Goal: Connect with others: Connect with others

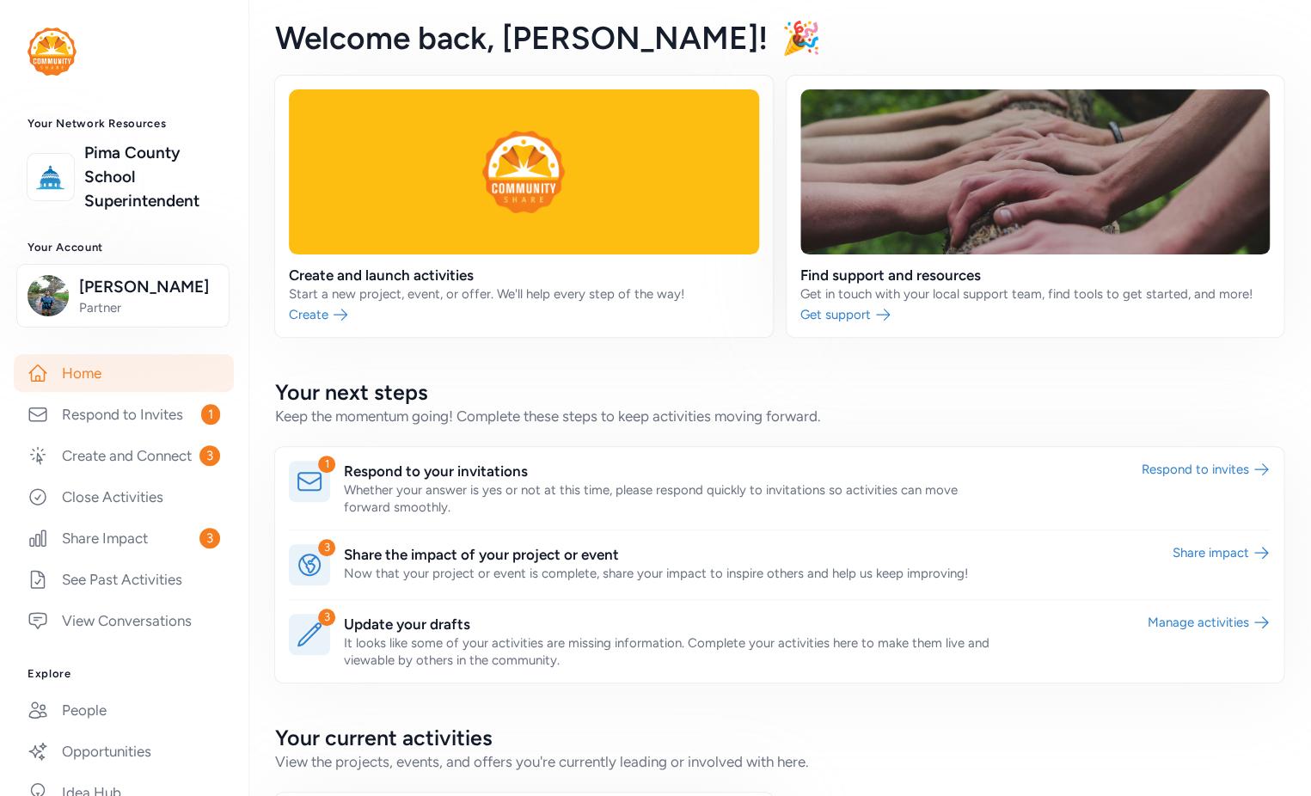
scroll to position [210, 0]
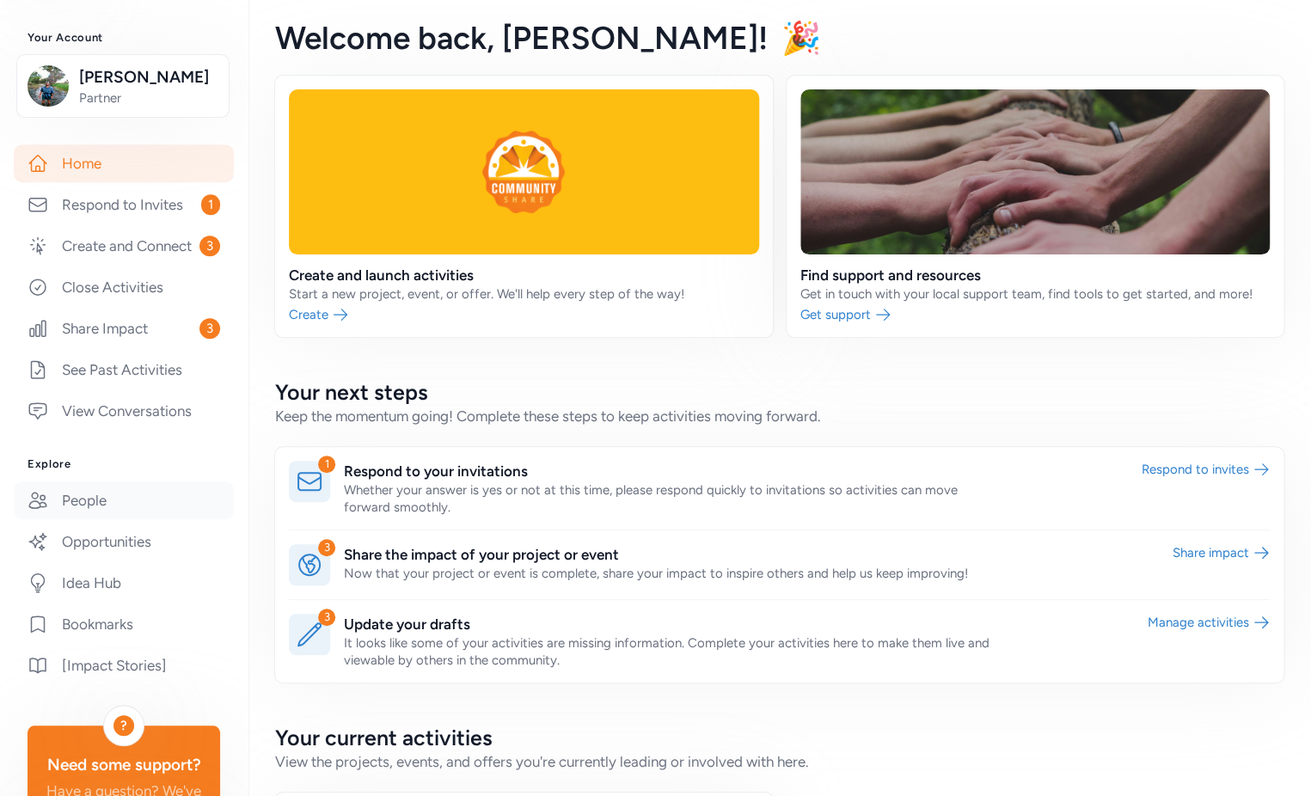
click at [98, 519] on link "People" at bounding box center [124, 500] width 220 height 38
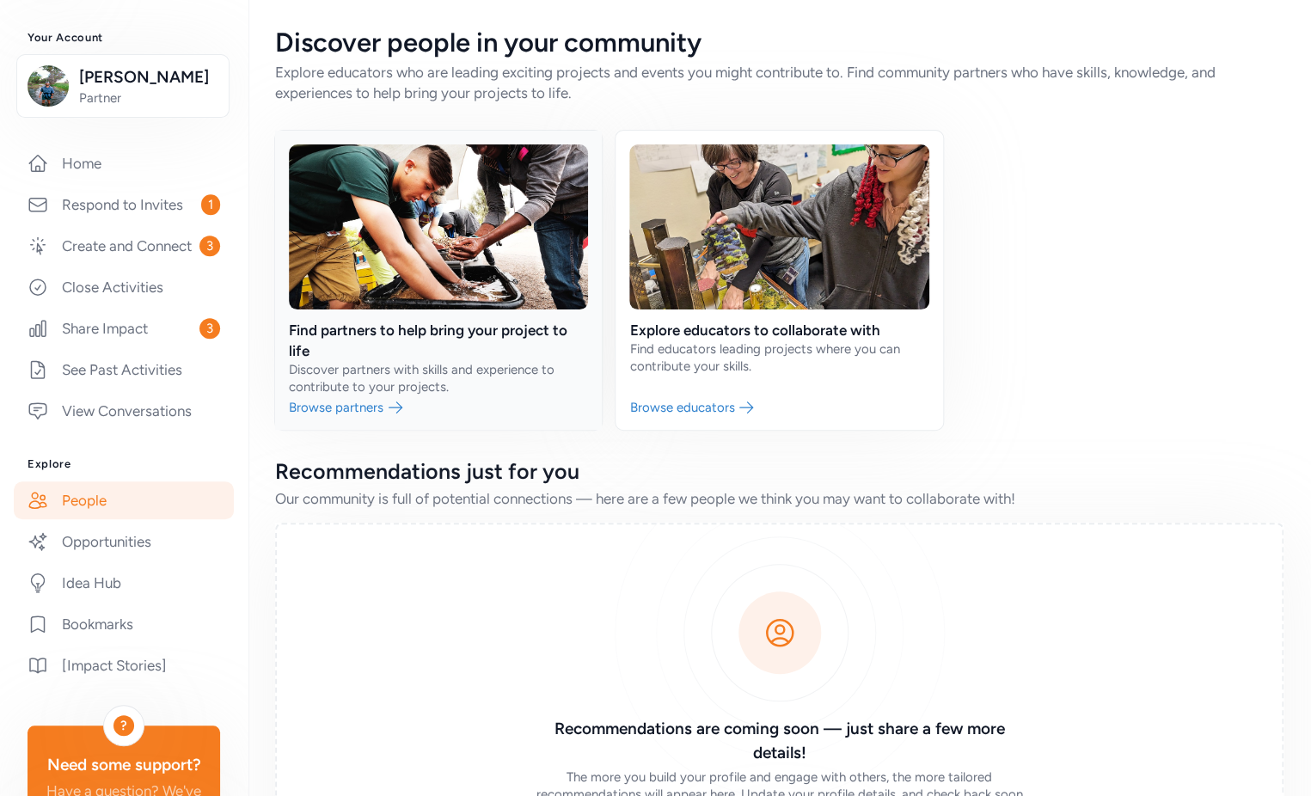
click at [358, 403] on link at bounding box center [438, 280] width 327 height 299
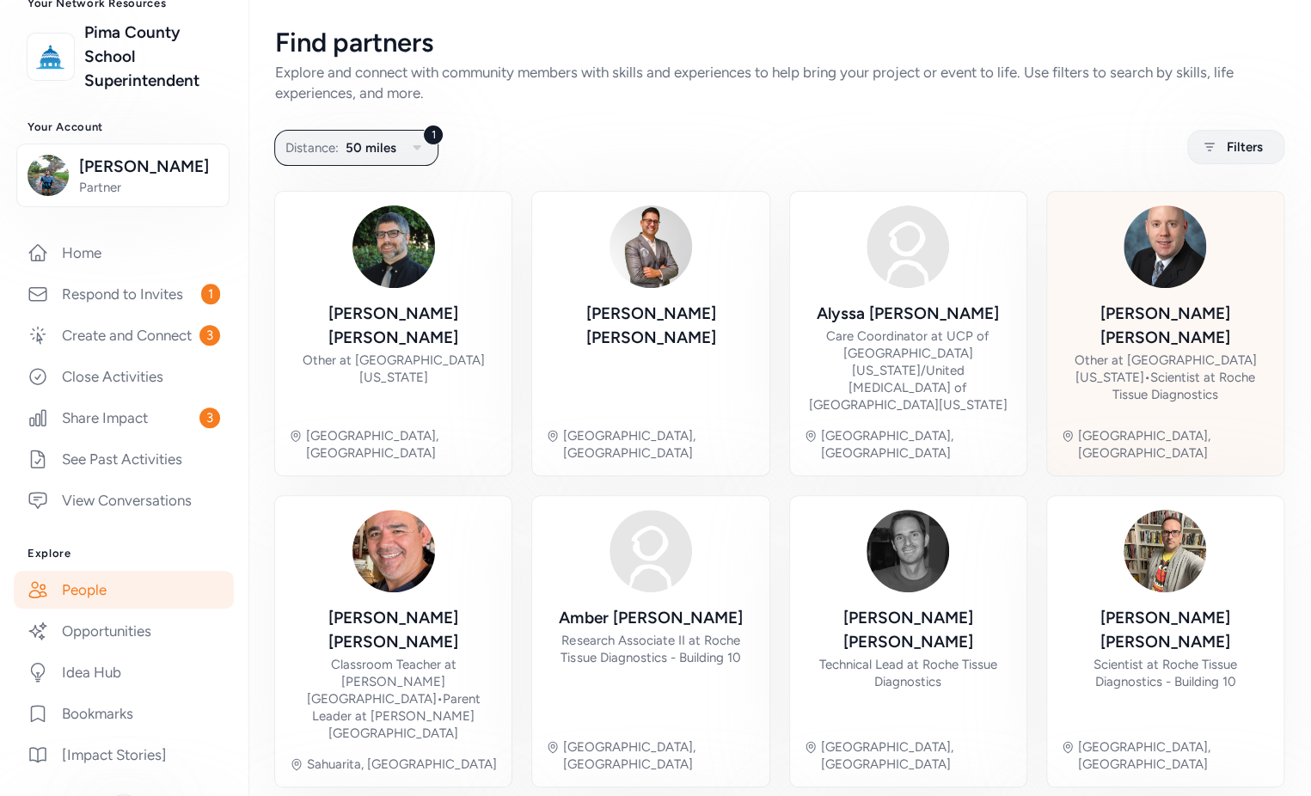
scroll to position [126, 0]
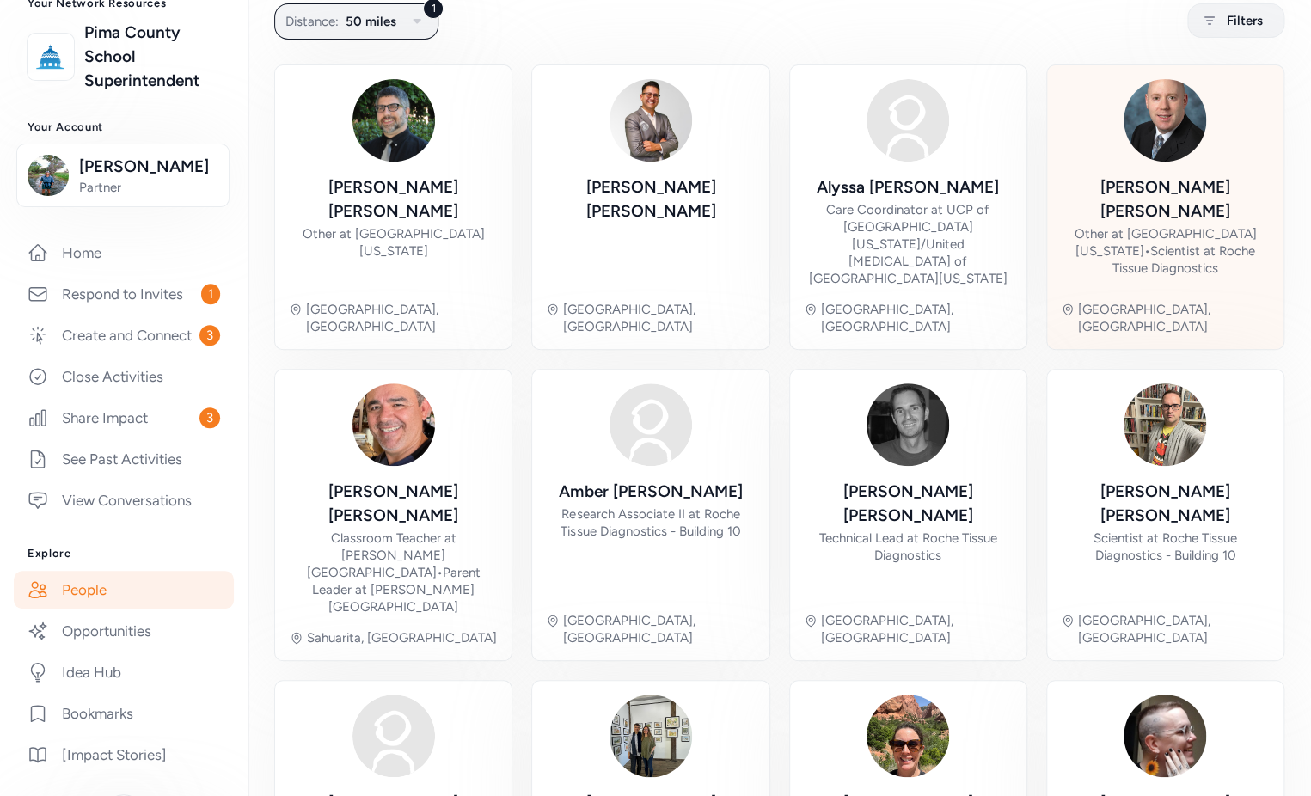
click at [1158, 225] on div "Other at [GEOGRAPHIC_DATA][US_STATE] • Scientist at Roche Tissue Diagnostics" at bounding box center [1165, 251] width 209 height 52
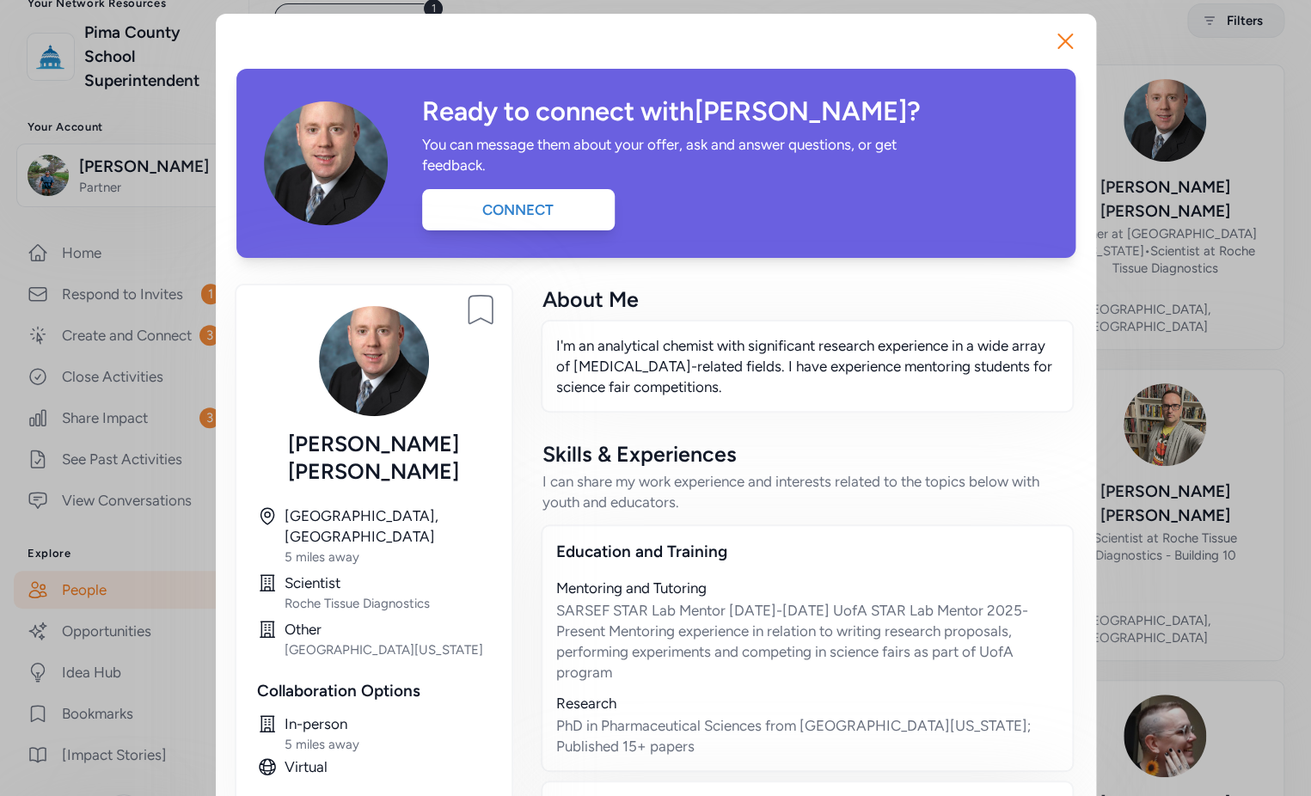
scroll to position [56, 0]
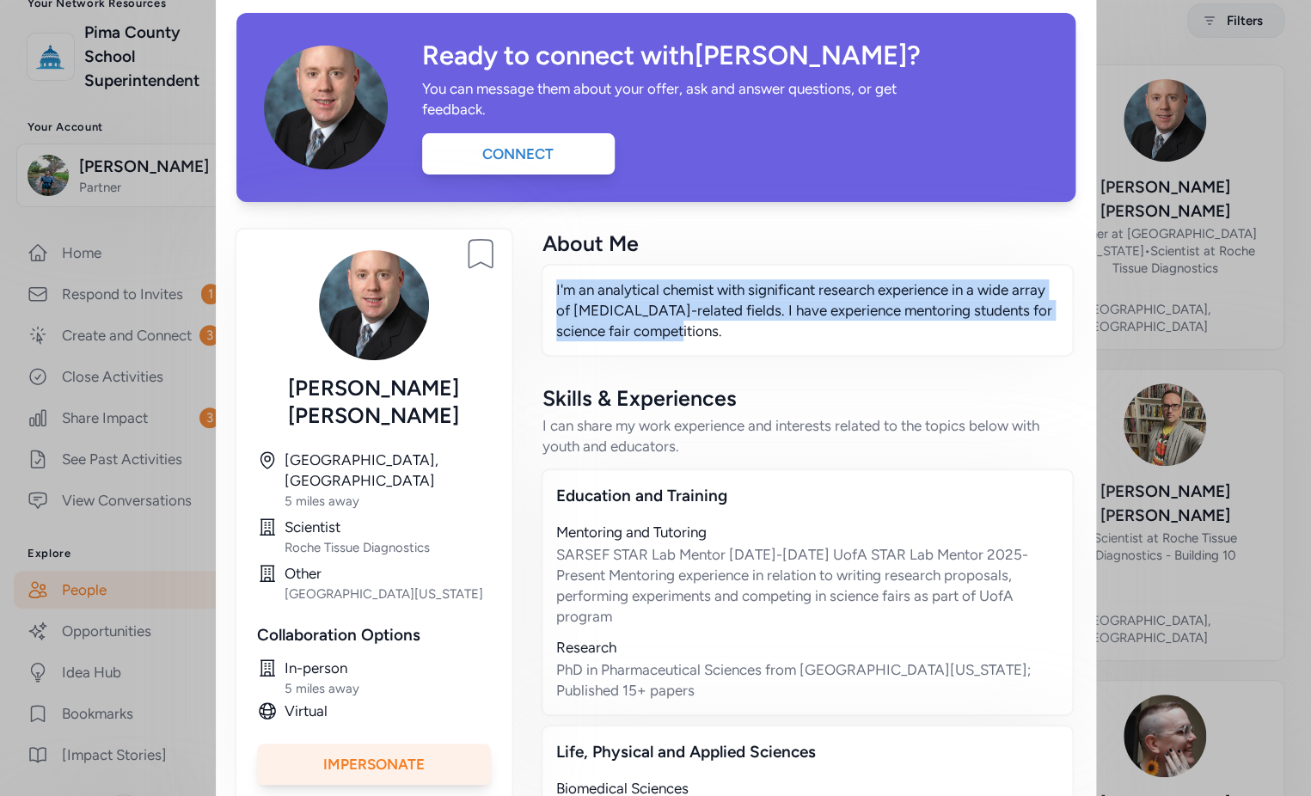
drag, startPoint x: 673, startPoint y: 332, endPoint x: 521, endPoint y: 284, distance: 159.5
click at [521, 284] on div "Bookmark person [PERSON_NAME] [GEOGRAPHIC_DATA], [GEOGRAPHIC_DATA] 5 miles away…" at bounding box center [655, 683] width 839 height 909
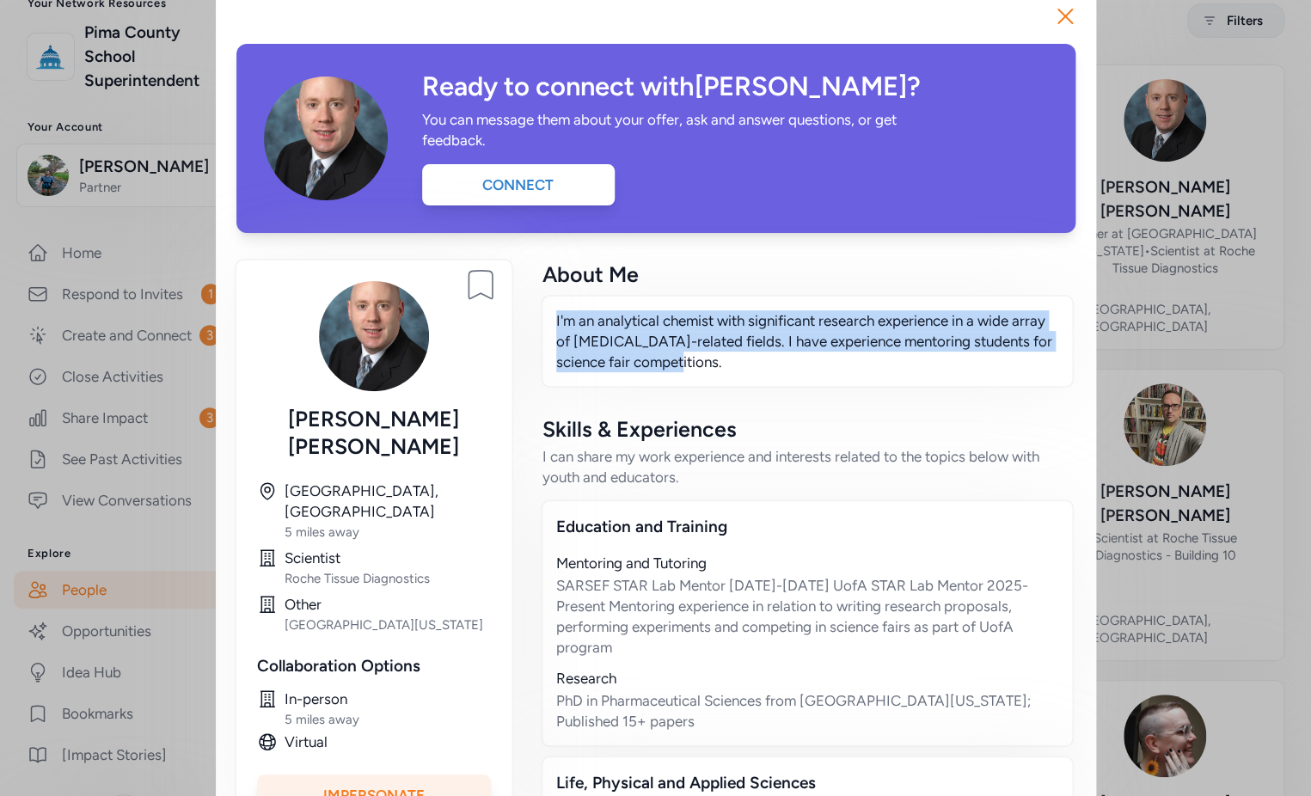
scroll to position [0, 0]
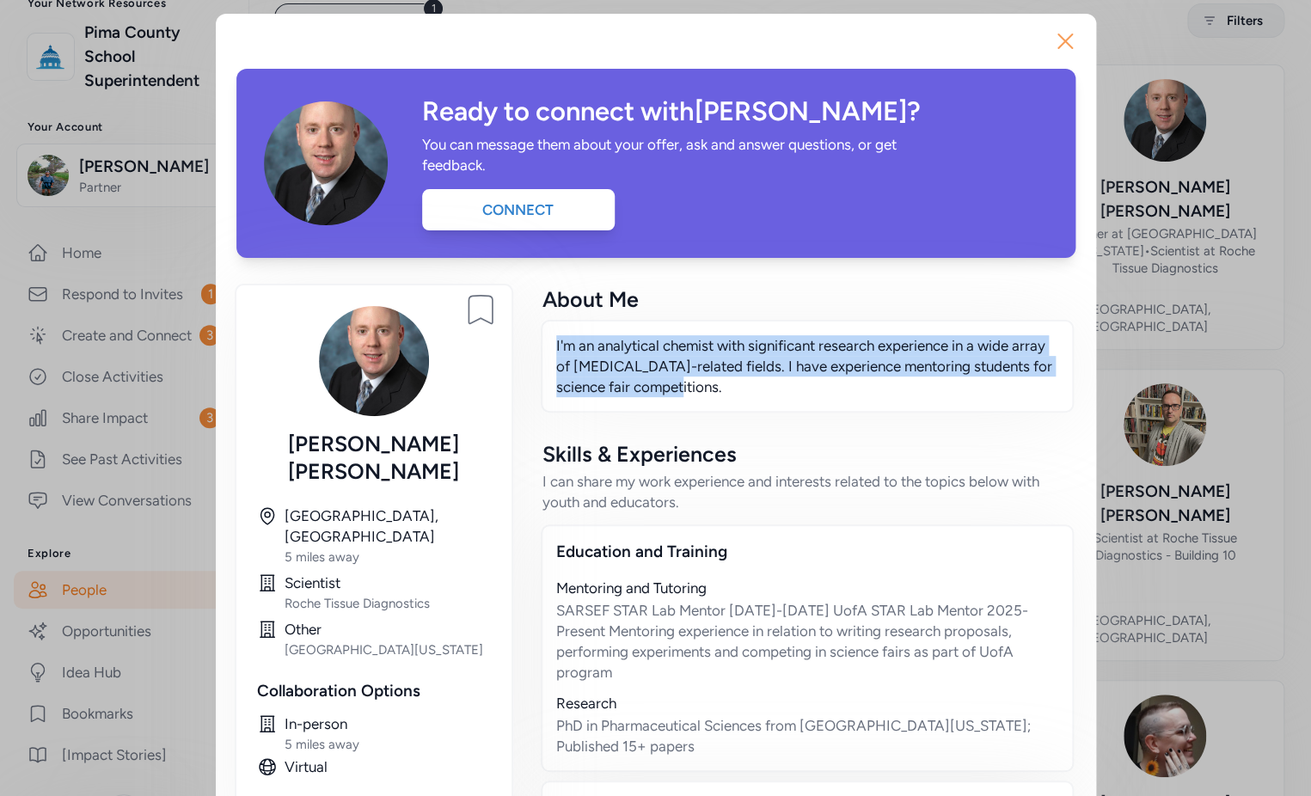
click at [1059, 44] on icon "button" at bounding box center [1065, 42] width 28 height 28
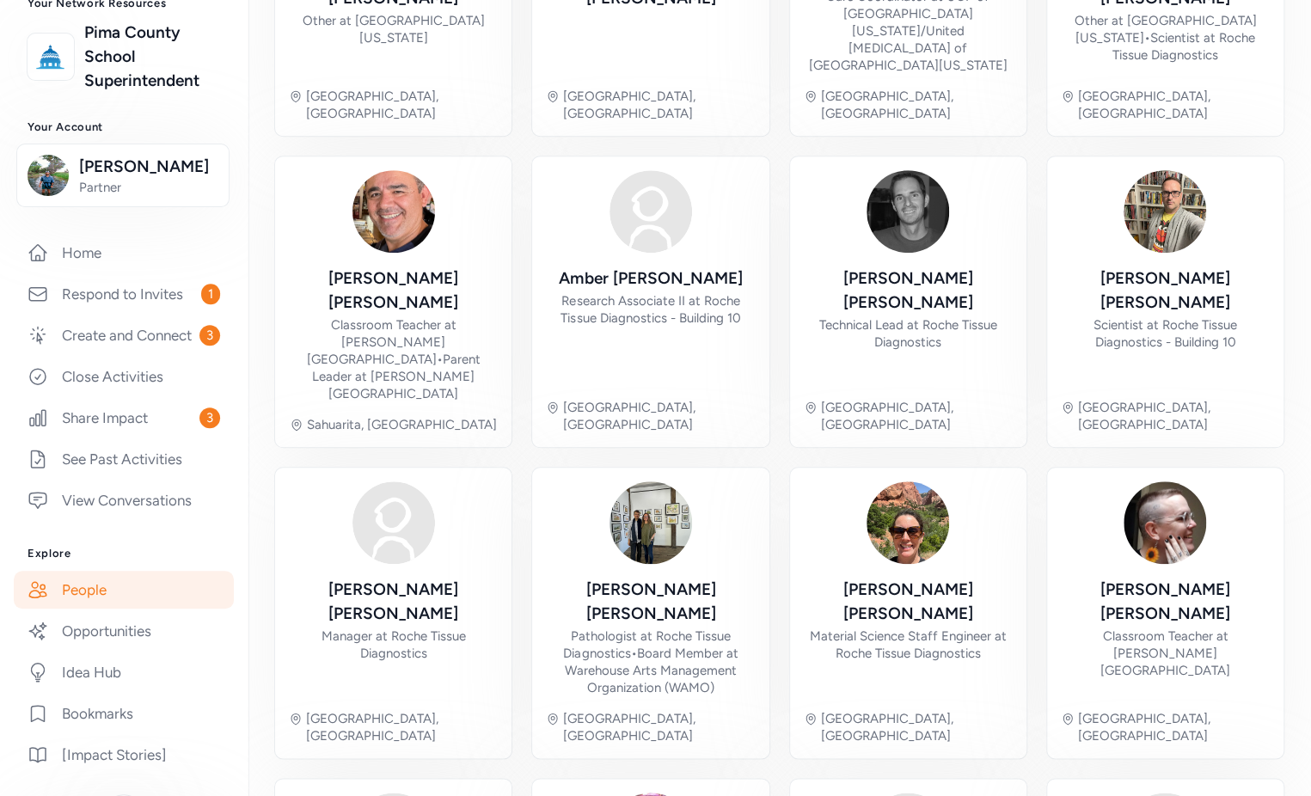
scroll to position [510, 0]
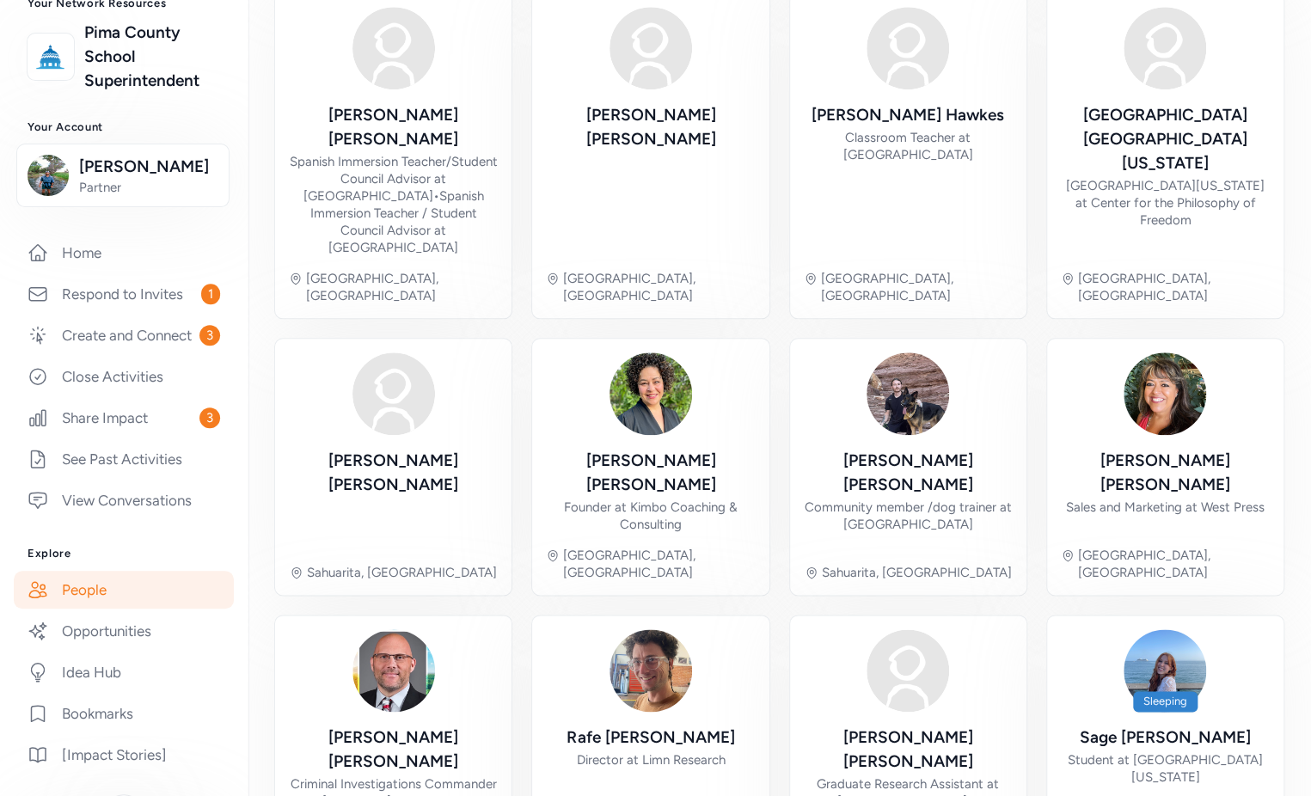
scroll to position [527, 0]
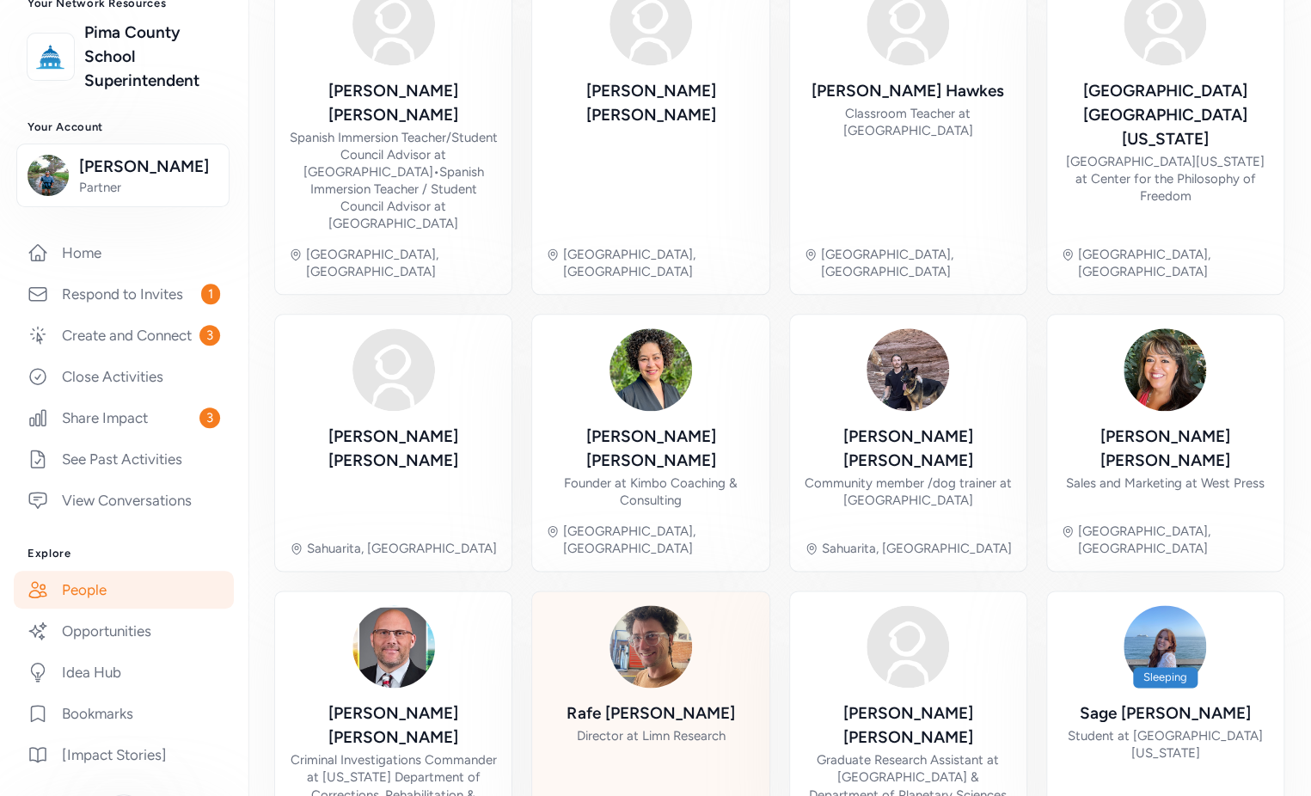
click at [640, 605] on div "[PERSON_NAME] Director at Limn Research [GEOGRAPHIC_DATA], [GEOGRAPHIC_DATA]" at bounding box center [650, 728] width 209 height 246
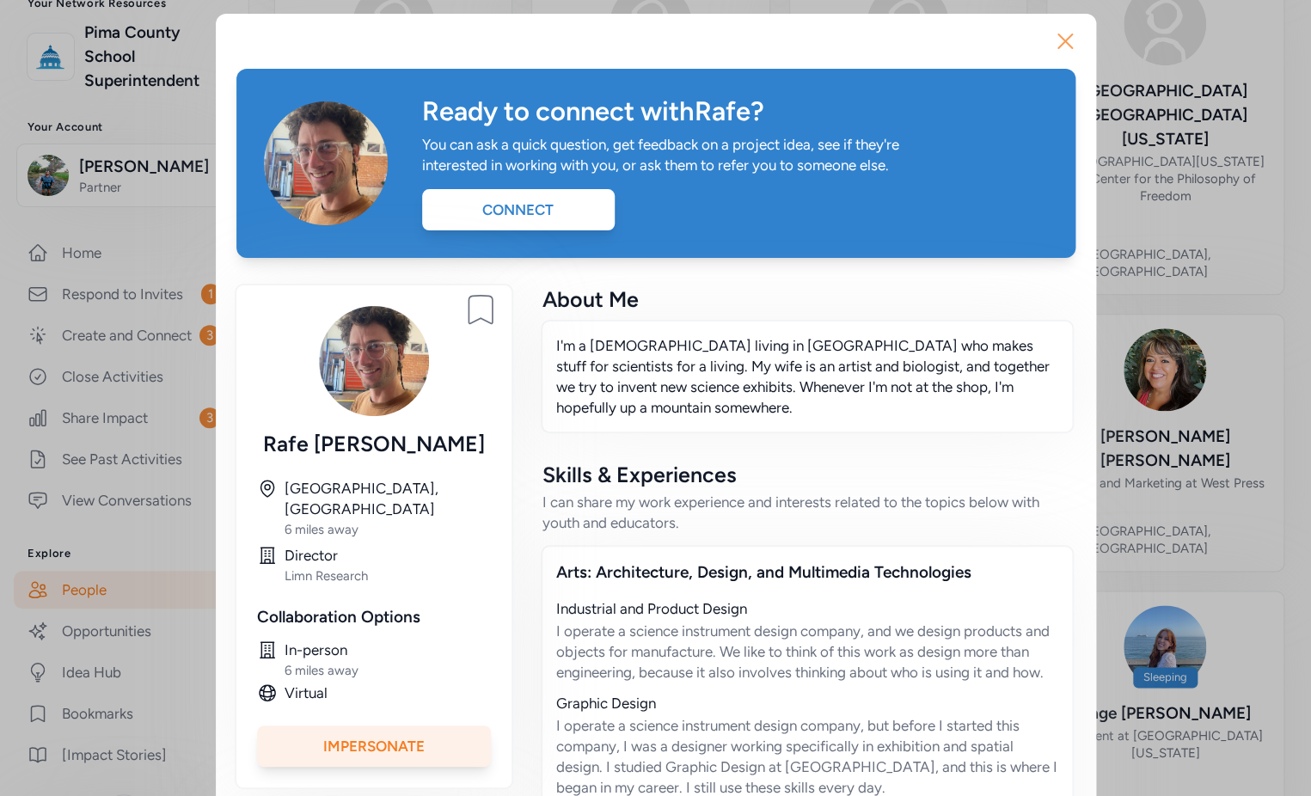
click at [1061, 50] on icon "button" at bounding box center [1065, 42] width 28 height 28
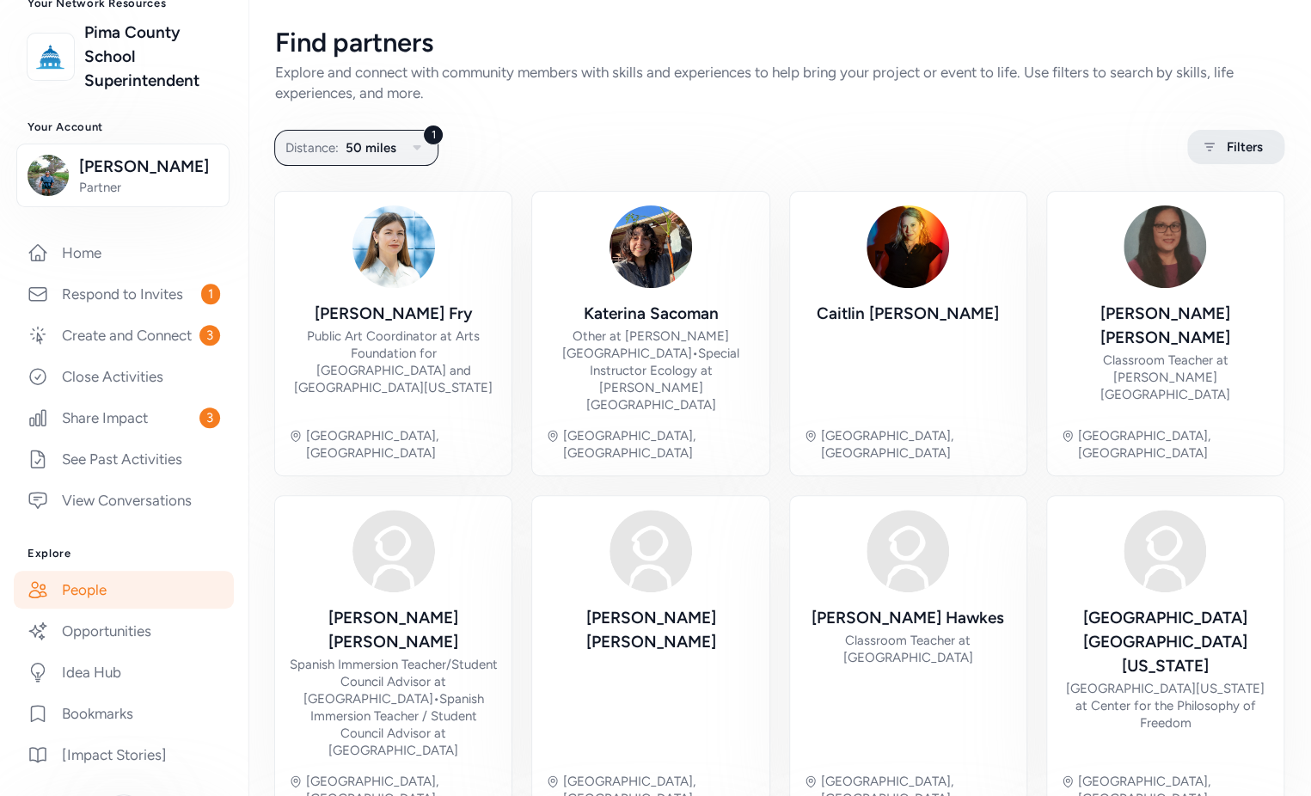
click at [1226, 144] on span "Filters" at bounding box center [1244, 147] width 36 height 21
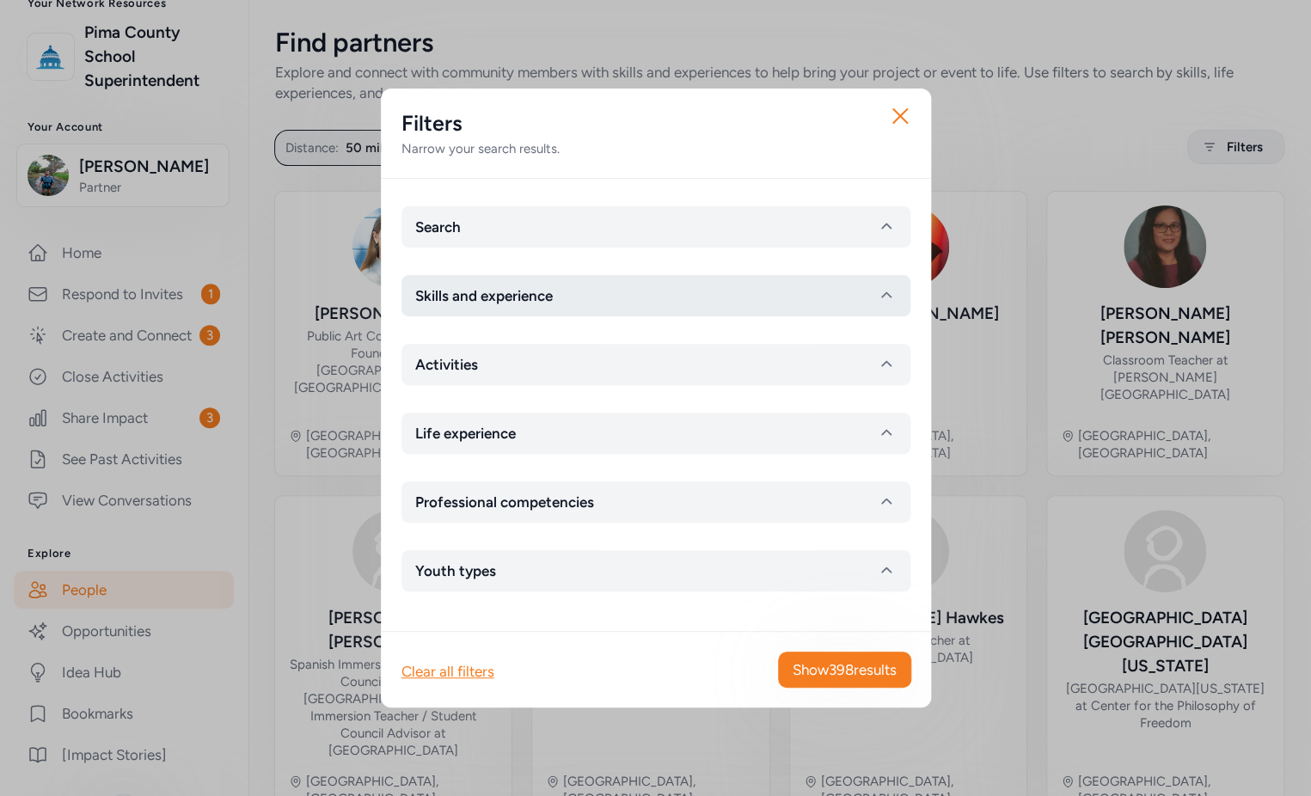
click at [656, 296] on button "Skills and experience" at bounding box center [655, 295] width 509 height 41
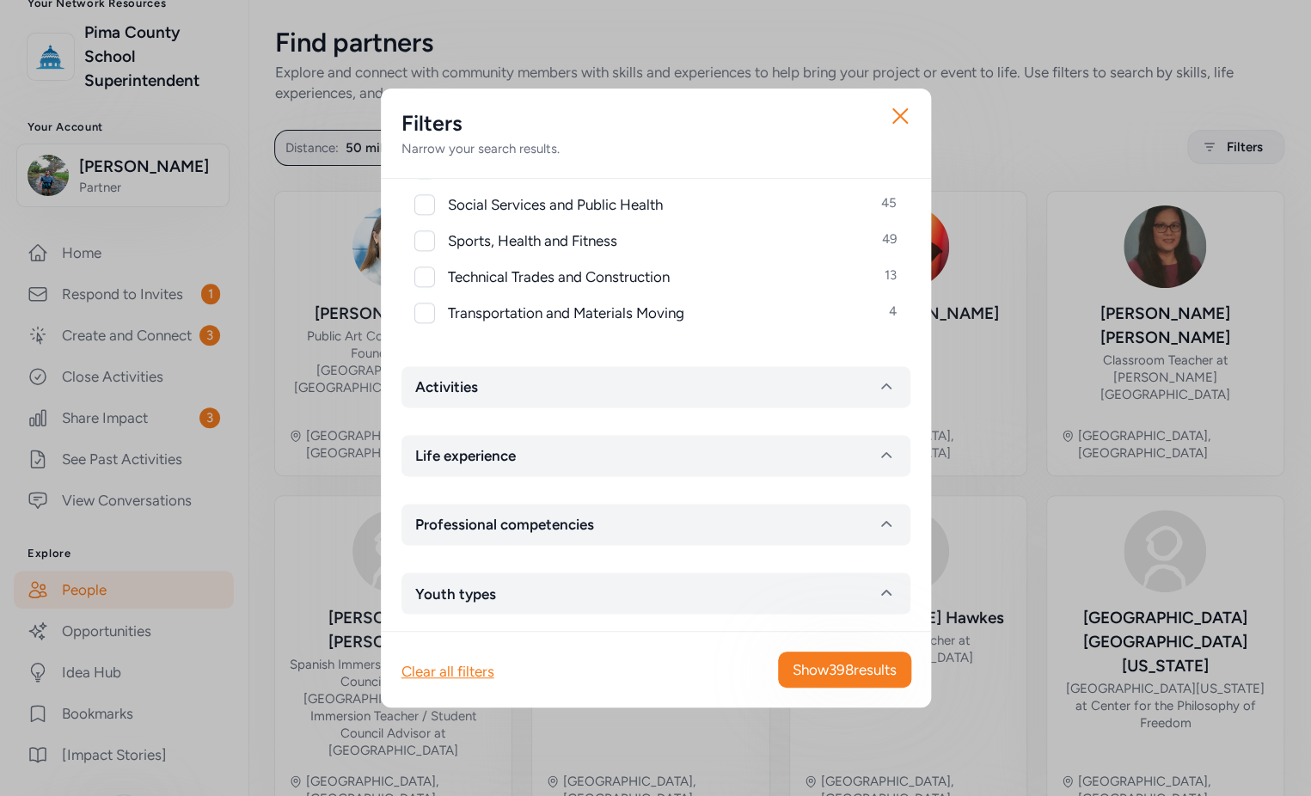
scroll to position [904, 0]
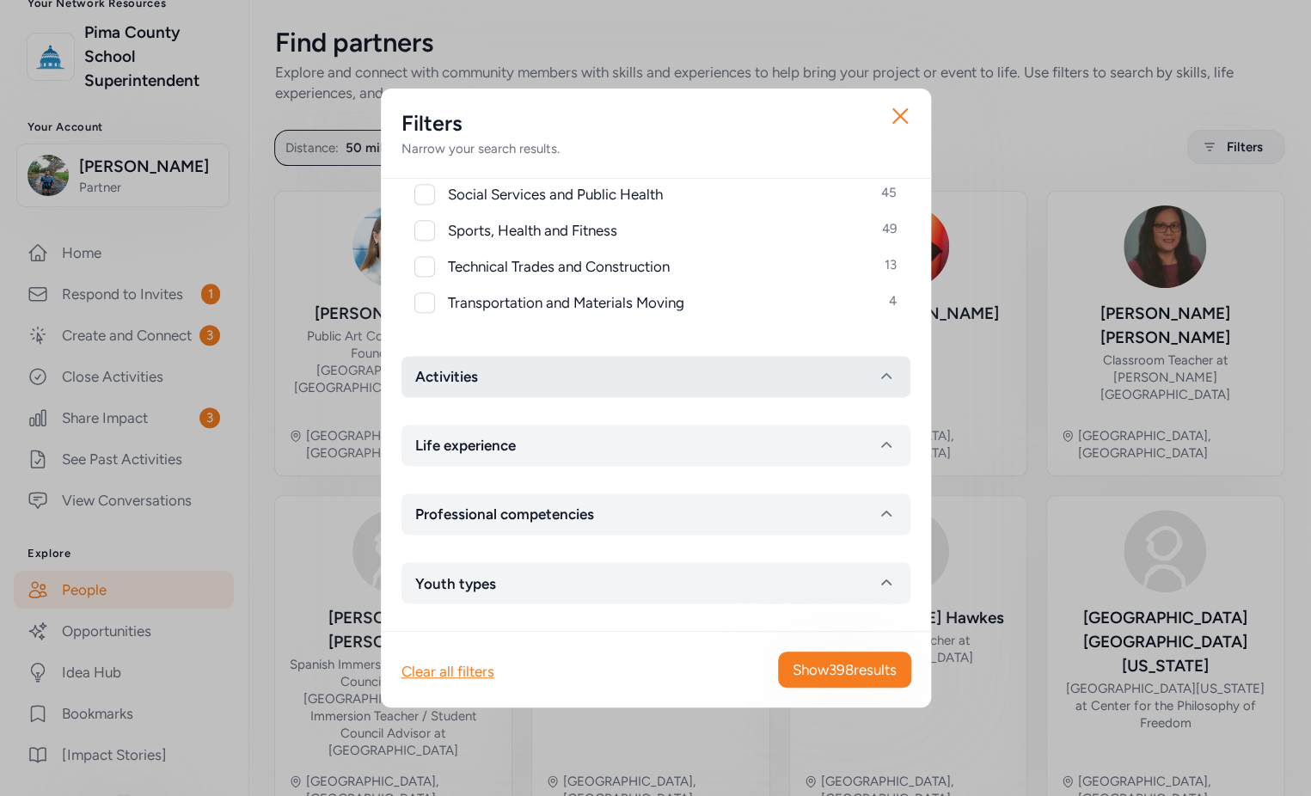
click at [673, 382] on button "Activities" at bounding box center [655, 376] width 509 height 41
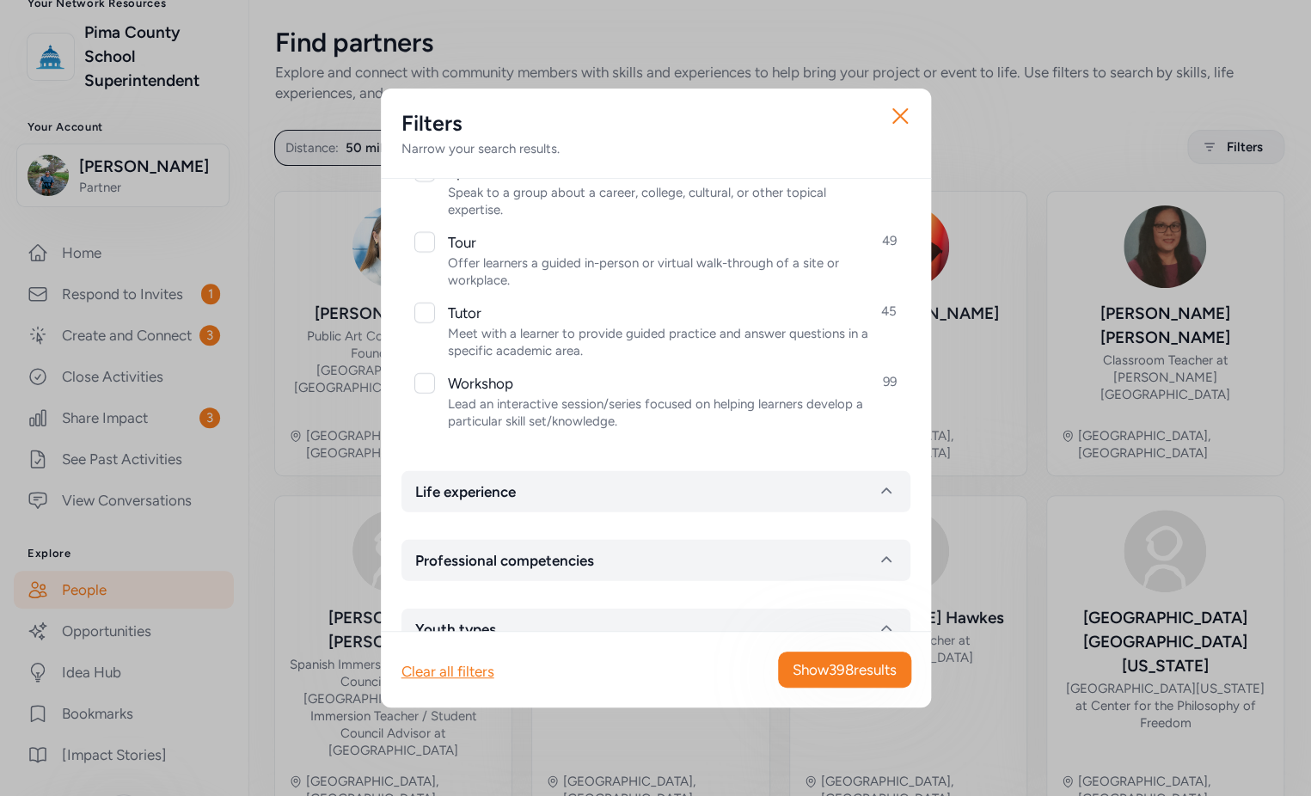
scroll to position [1922, 0]
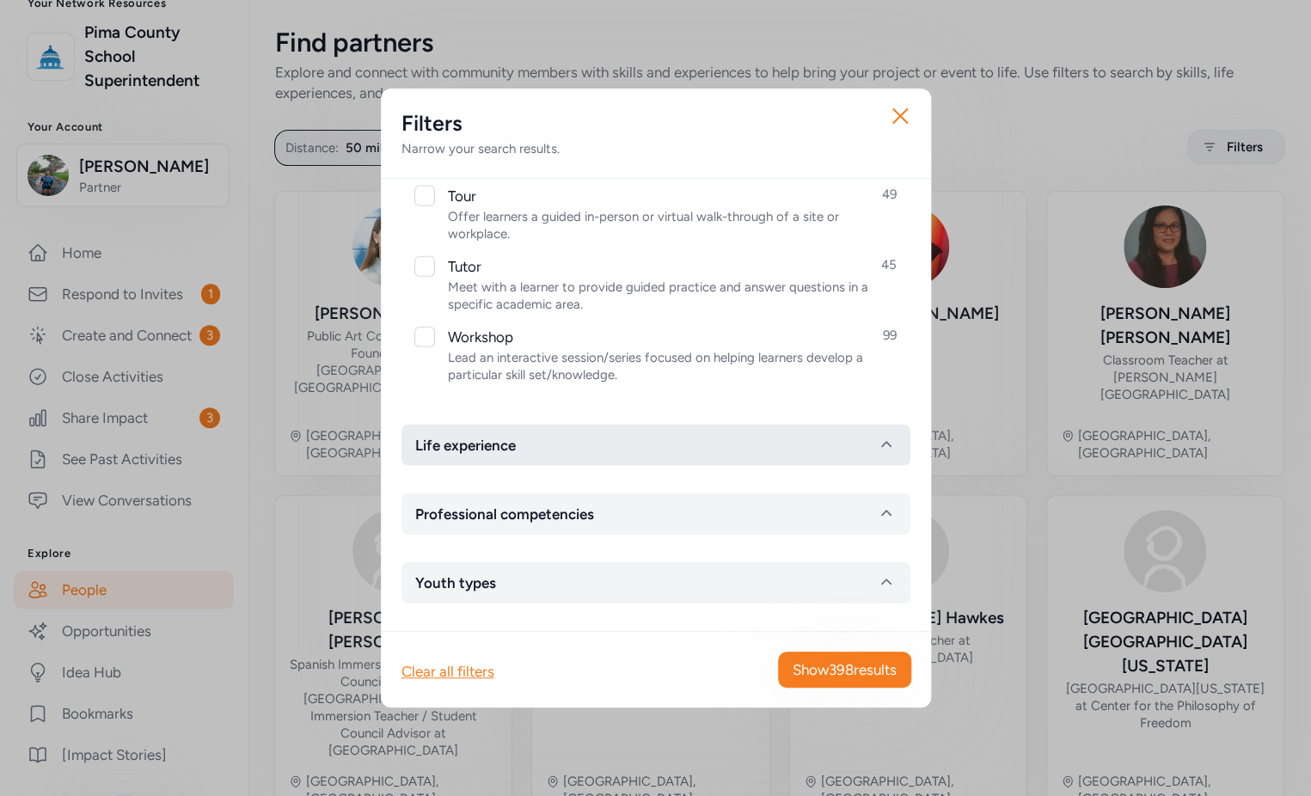
click at [708, 438] on button "Life experience" at bounding box center [655, 445] width 509 height 41
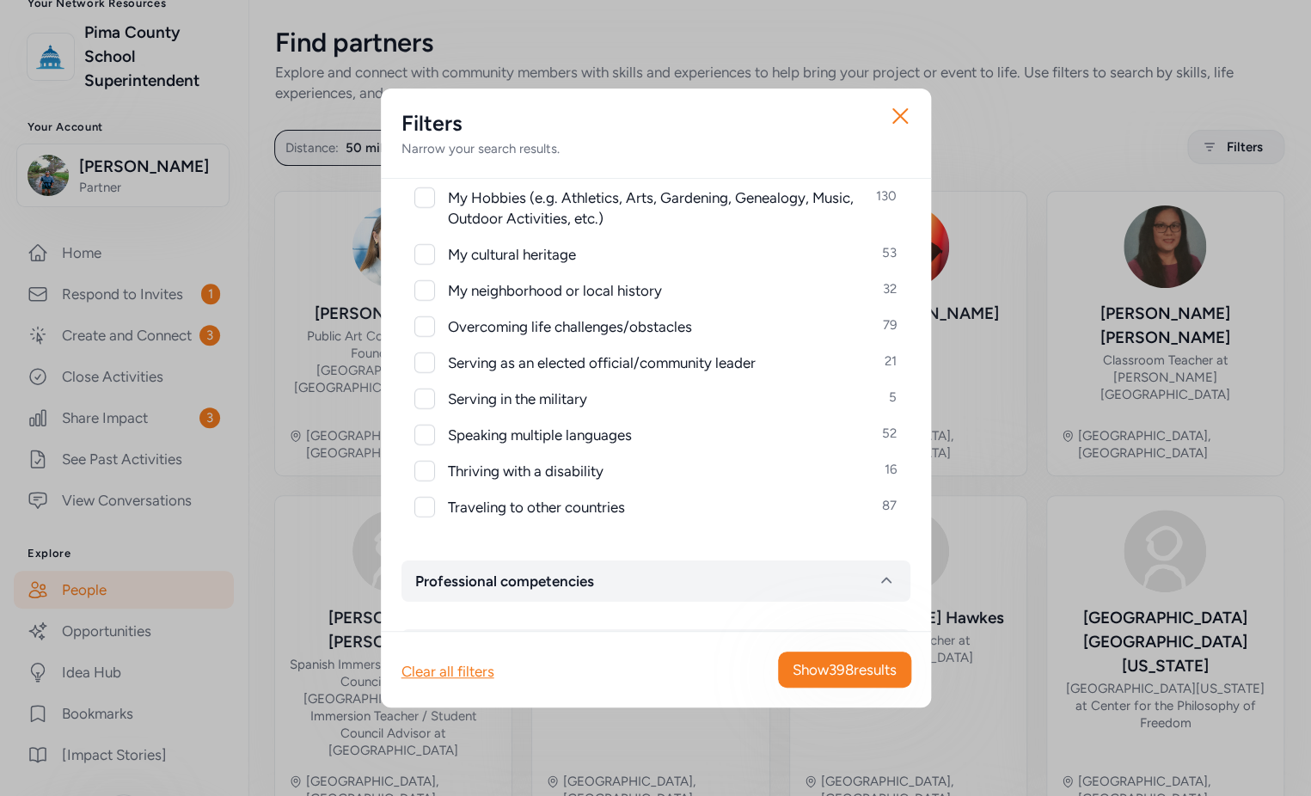
scroll to position [2317, 0]
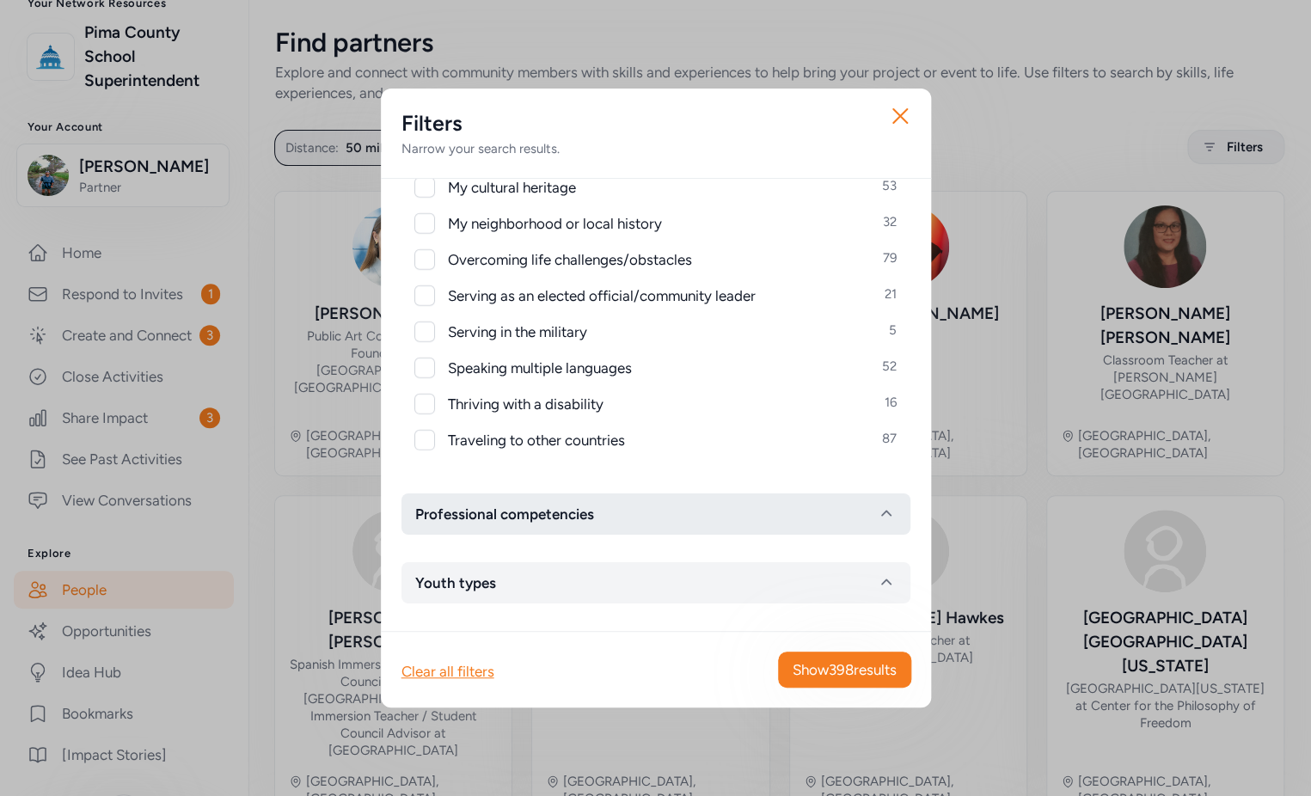
click at [690, 516] on button "Professional competencies" at bounding box center [655, 513] width 509 height 41
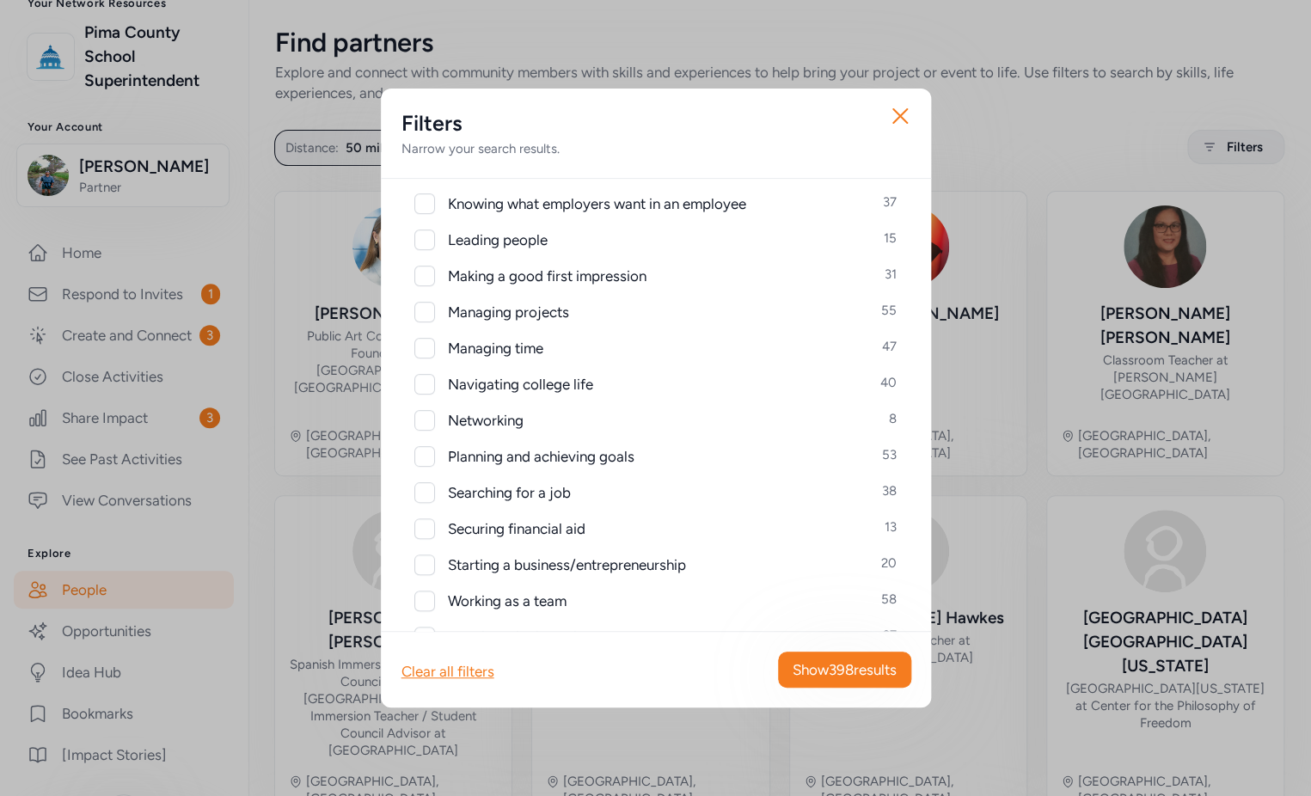
scroll to position [3089, 0]
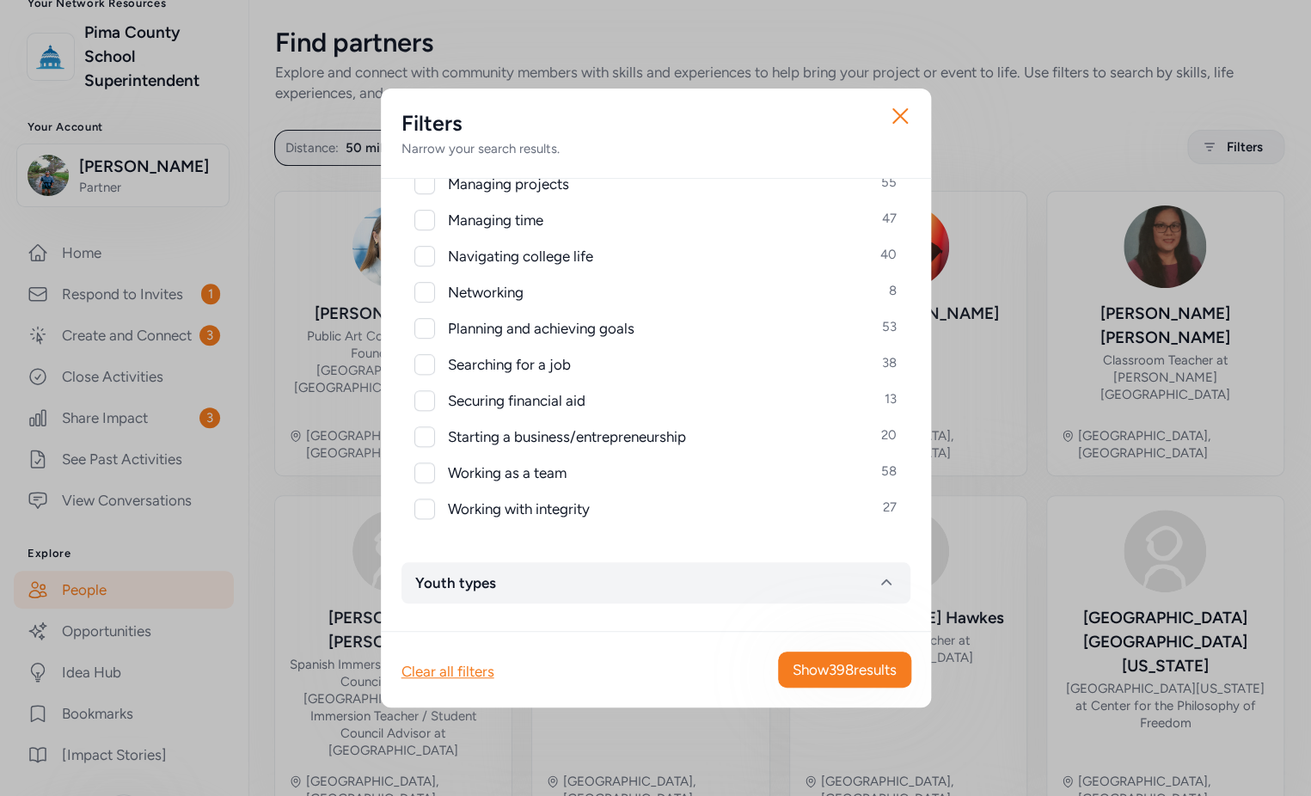
click at [428, 330] on div at bounding box center [424, 328] width 21 height 21
click at [427, 329] on icon at bounding box center [425, 328] width 12 height 10
checkbox input "false"
click at [902, 109] on icon "button" at bounding box center [900, 116] width 28 height 28
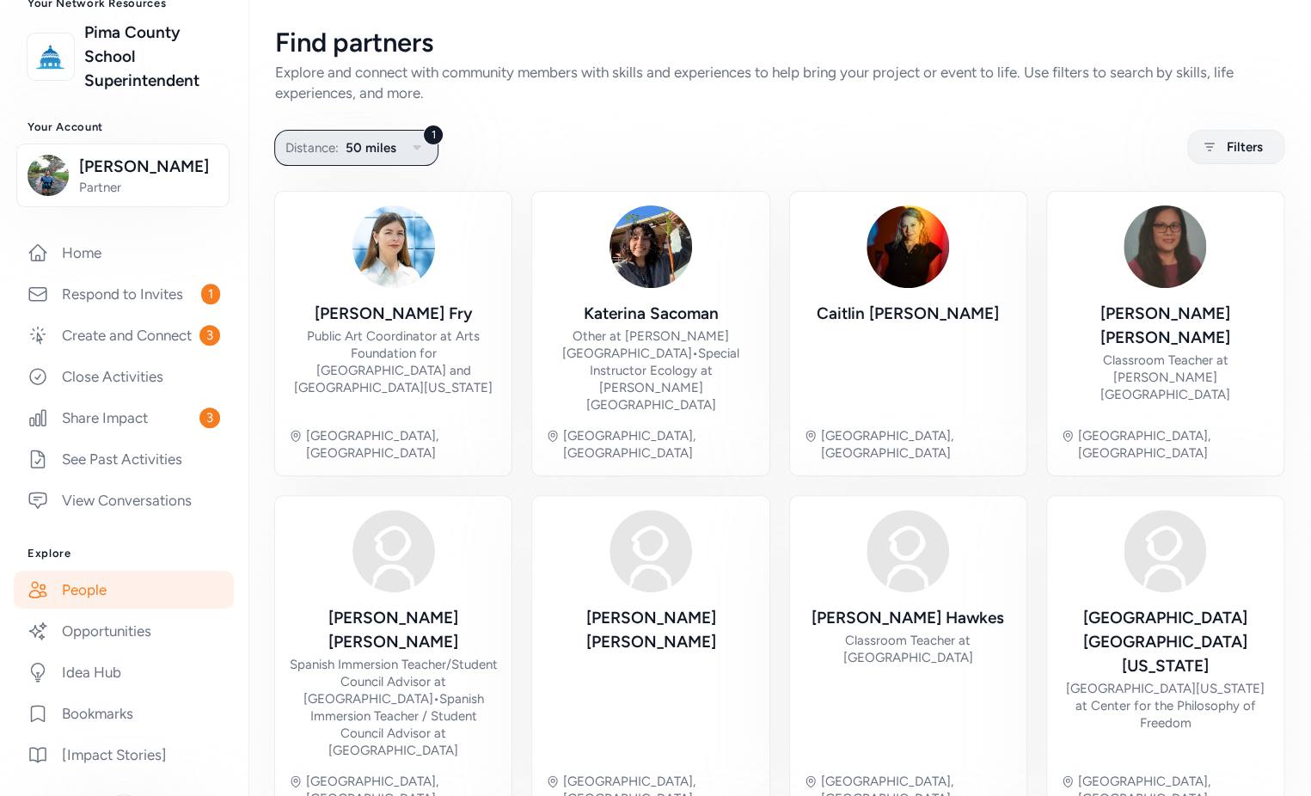
click at [336, 153] on span "Distance:" at bounding box center [311, 148] width 53 height 21
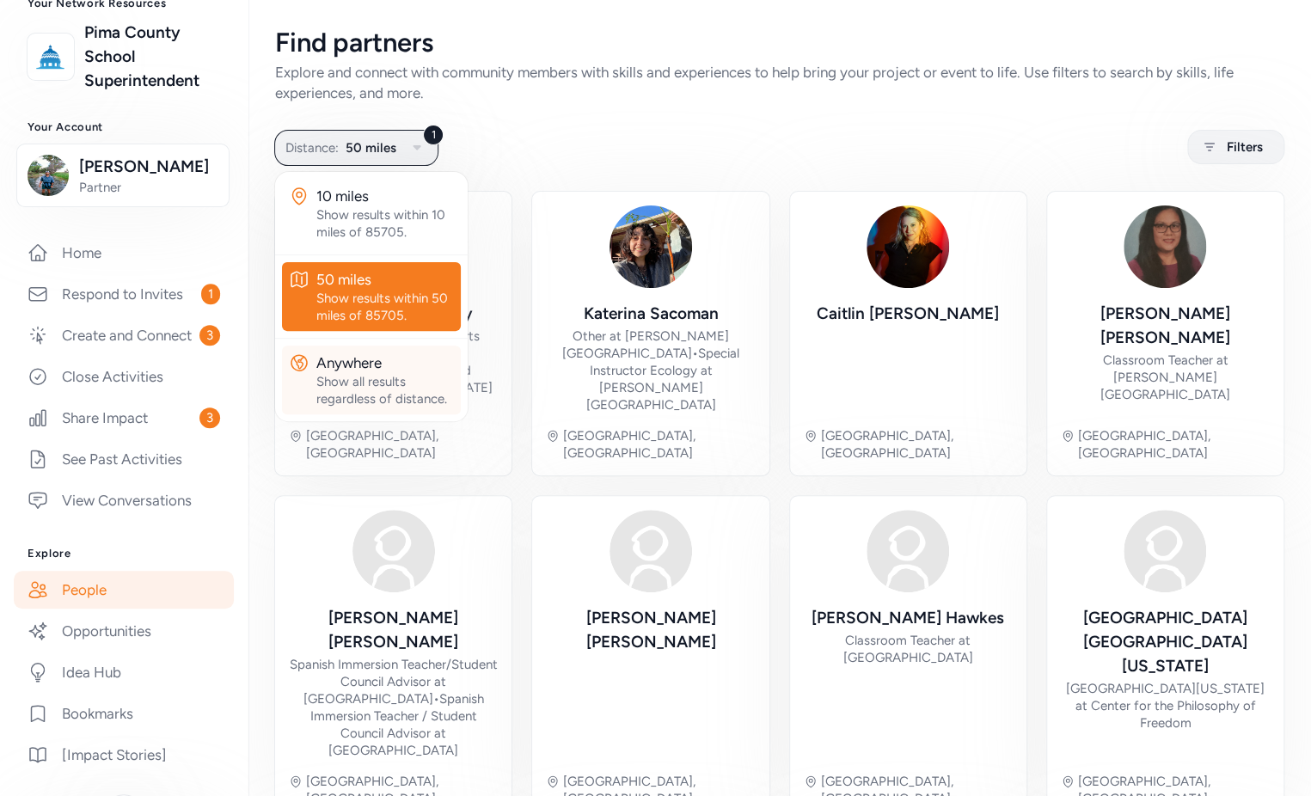
click at [406, 386] on div "Show all results regardless of distance." at bounding box center [385, 390] width 138 height 34
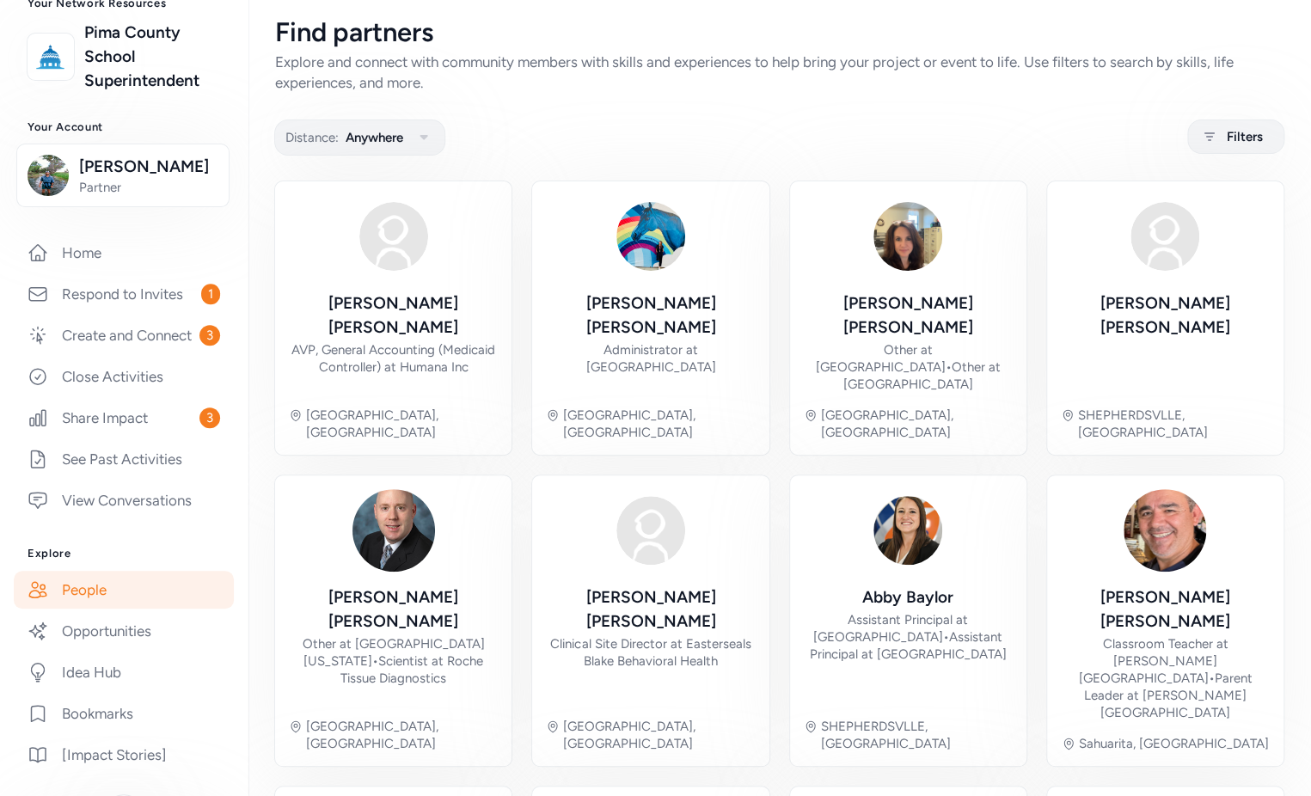
scroll to position [176, 0]
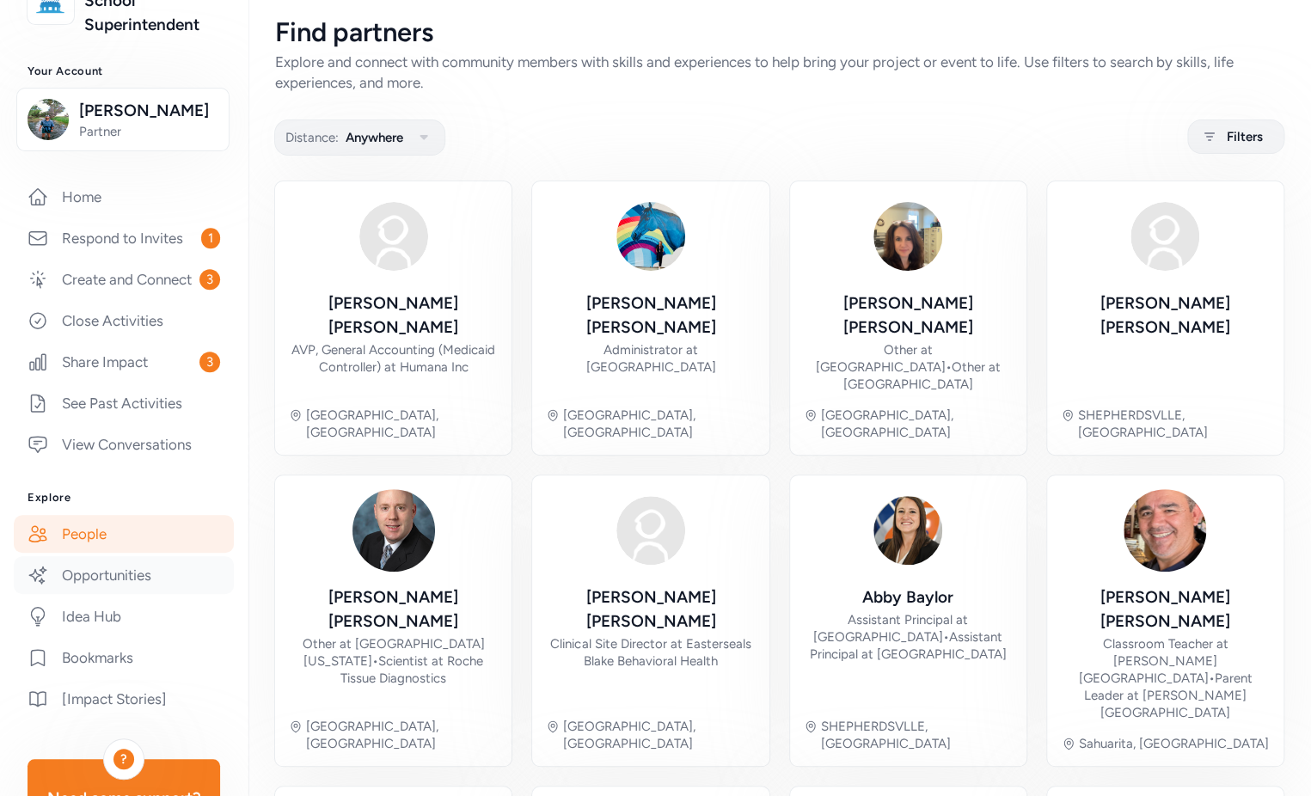
click at [133, 589] on link "Opportunities" at bounding box center [124, 575] width 220 height 38
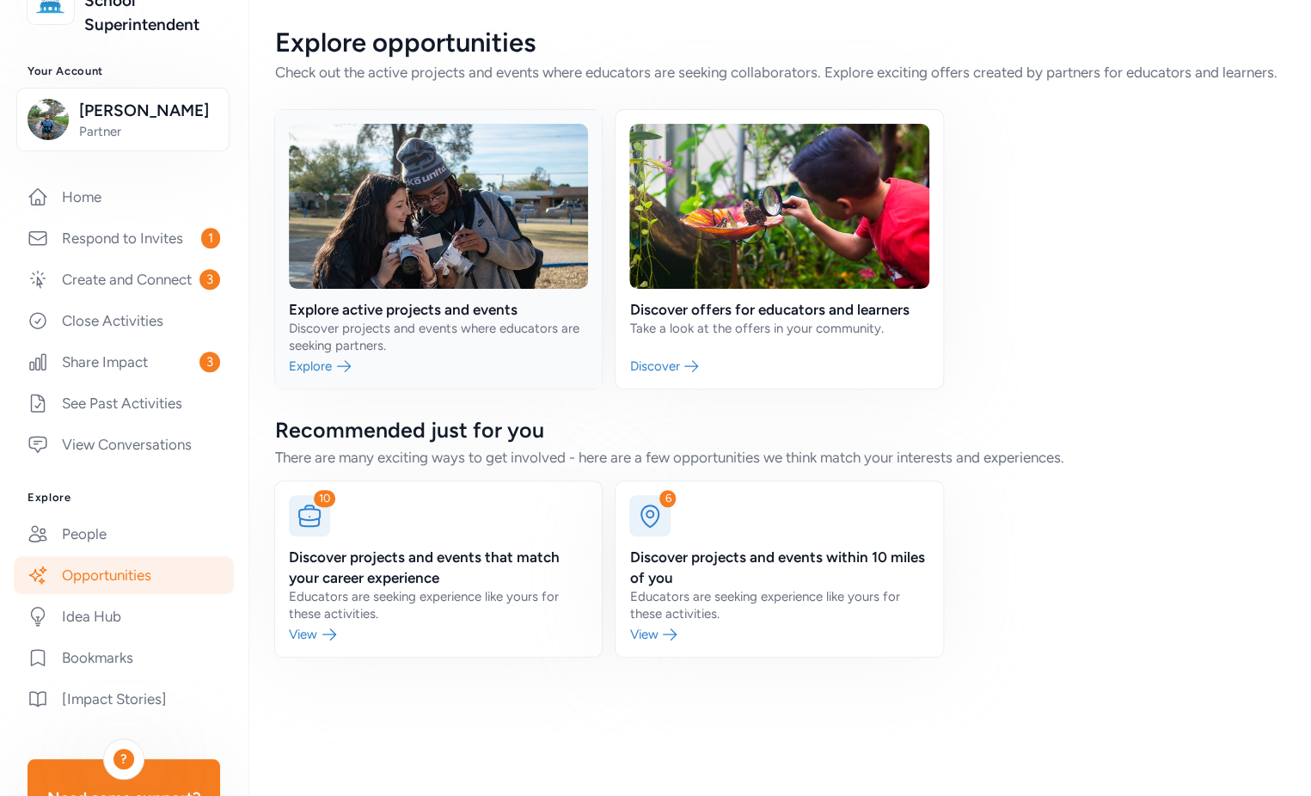
click at [406, 327] on link at bounding box center [438, 249] width 327 height 278
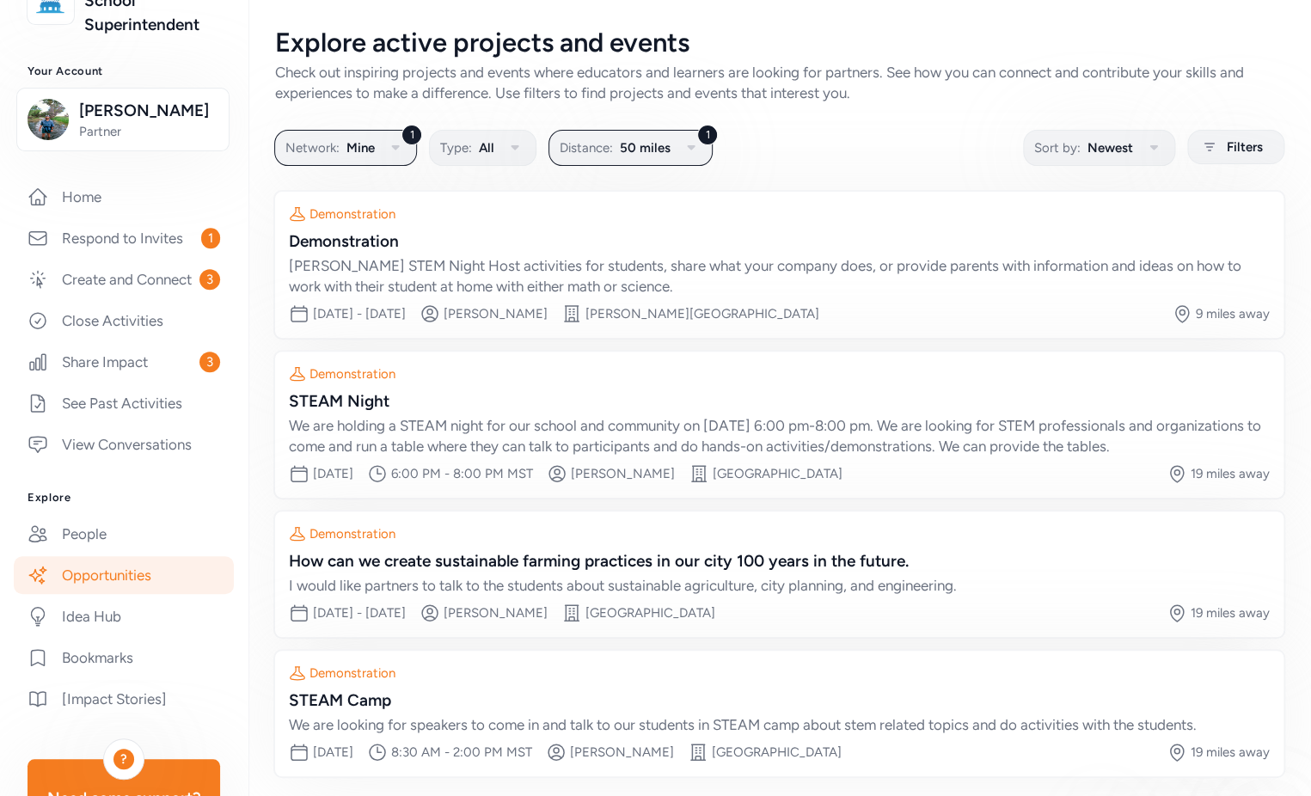
scroll to position [68, 0]
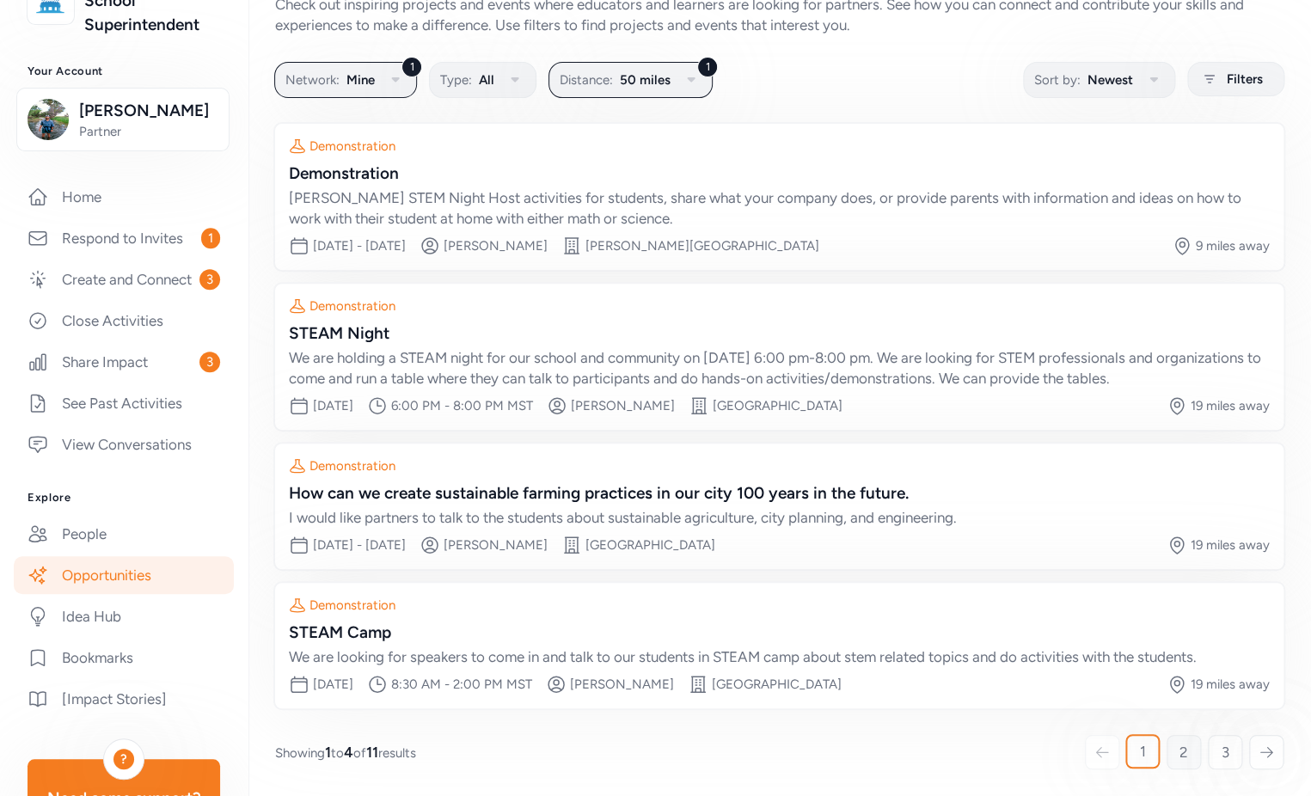
click at [1179, 748] on span "2" at bounding box center [1183, 752] width 9 height 21
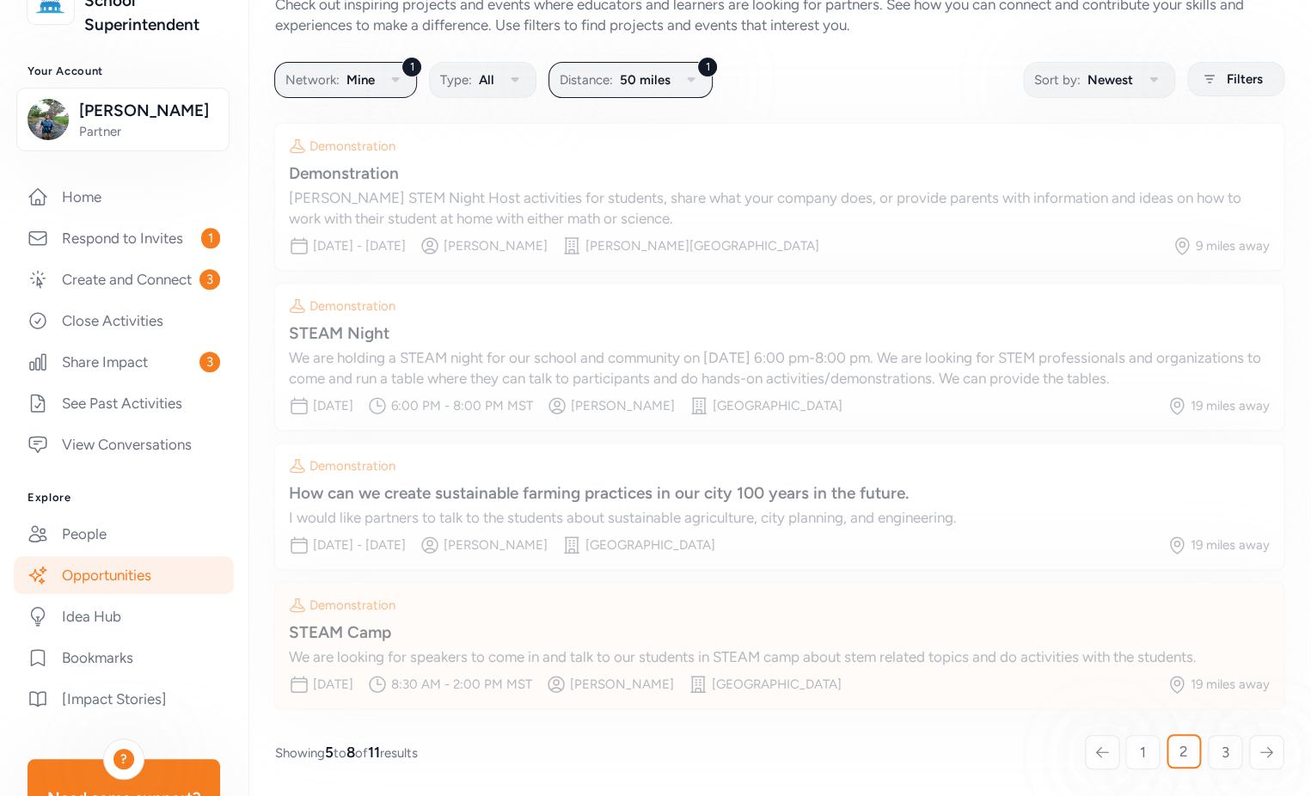
scroll to position [63, 0]
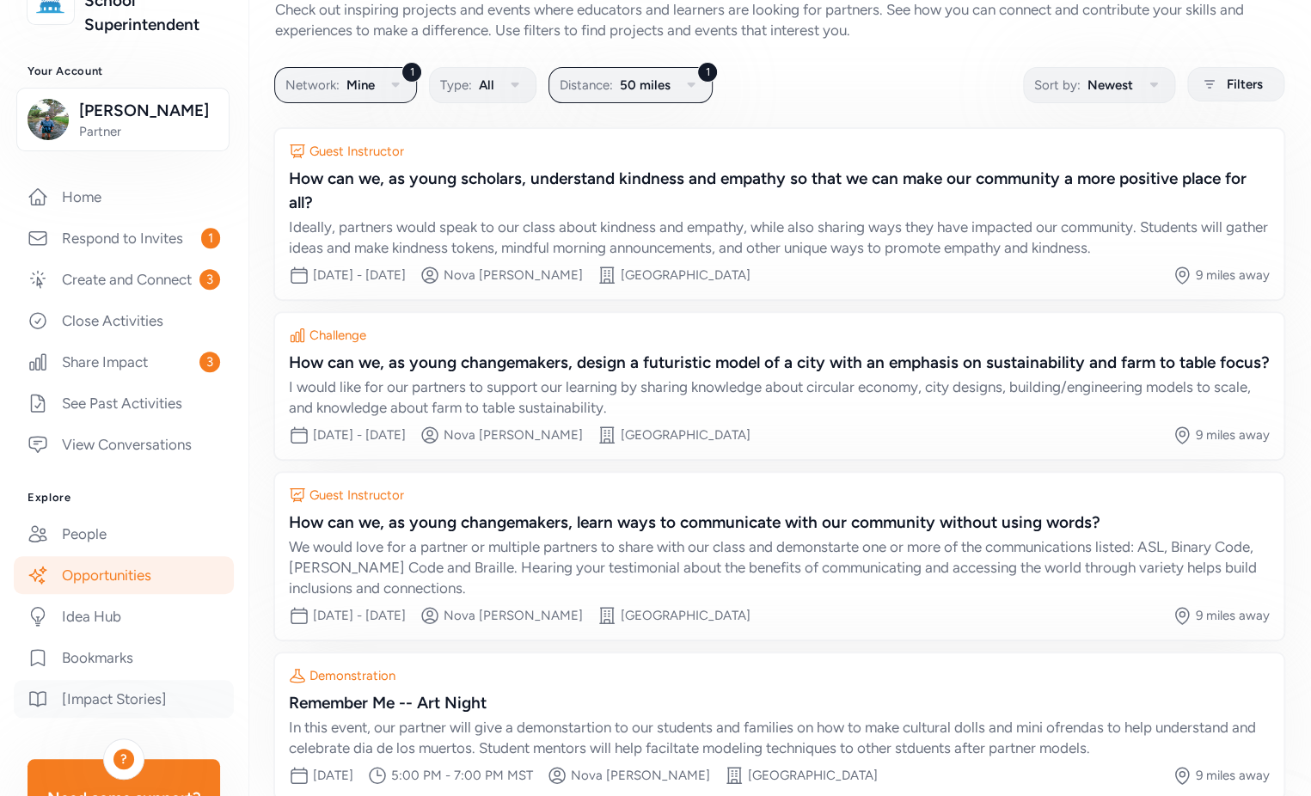
click at [152, 718] on link "[Impact Stories]" at bounding box center [124, 699] width 220 height 38
